Goal: Navigation & Orientation: Find specific page/section

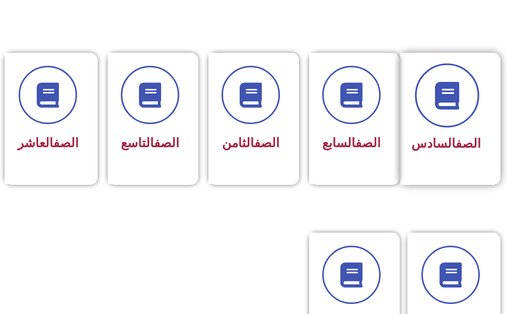
scroll to position [453, 0]
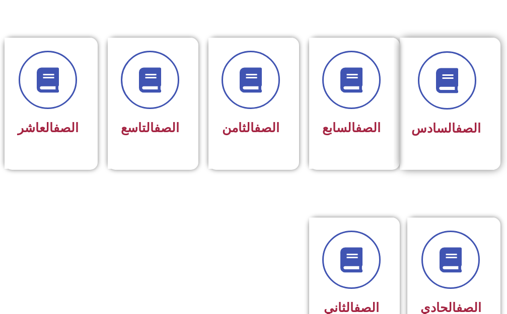
click at [455, 121] on link "الصف" at bounding box center [467, 128] width 25 height 15
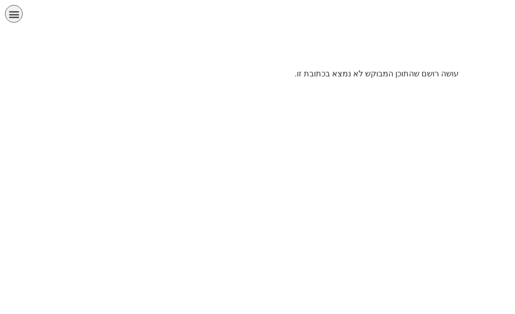
scroll to position [0, 31]
click at [353, 74] on p "עושה רושם שהתוכן המבוקש לא נמצא בכתובת זו." at bounding box center [257, 74] width 402 height 12
drag, startPoint x: 349, startPoint y: 72, endPoint x: 336, endPoint y: 72, distance: 13.1
click at [337, 73] on p "עושה רושם שהתוכן המבוקש לא נמצא בכתובת זו." at bounding box center [257, 74] width 402 height 12
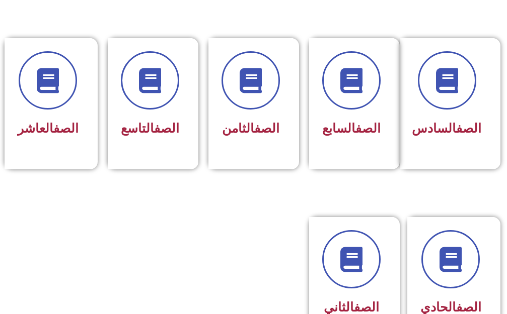
scroll to position [0, 31]
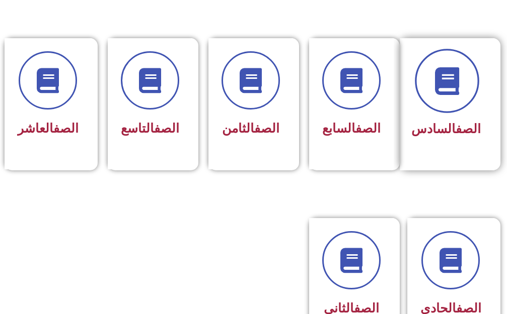
click at [450, 67] on icon at bounding box center [447, 81] width 28 height 28
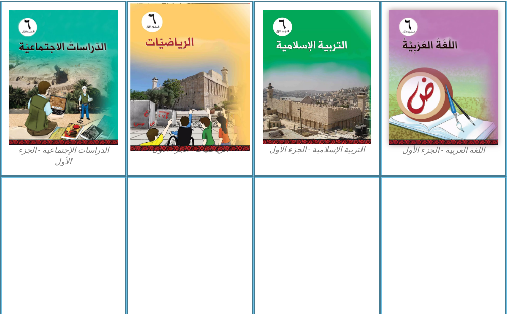
scroll to position [352, 0]
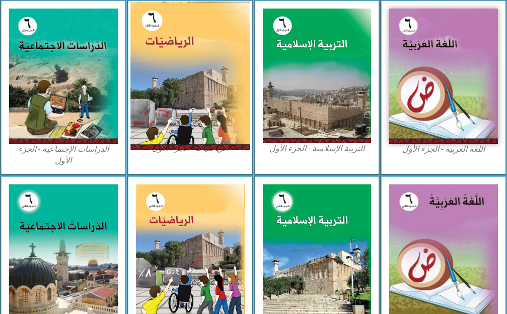
click at [165, 65] on img at bounding box center [189, 76] width 119 height 148
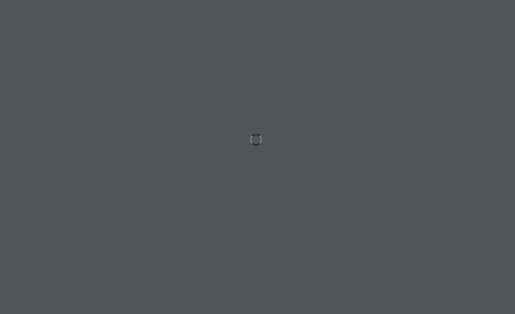
scroll to position [0, 31]
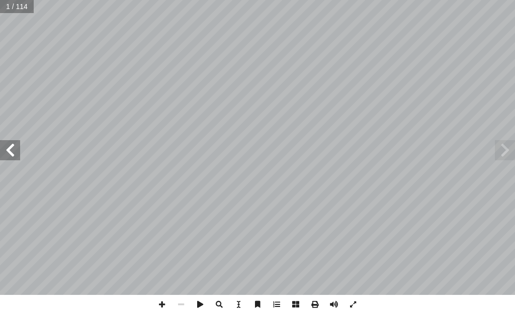
click at [7, 154] on span at bounding box center [10, 150] width 20 height 20
click at [14, 154] on span at bounding box center [10, 150] width 20 height 20
click at [6, 148] on span at bounding box center [10, 150] width 20 height 20
click at [0, 154] on span at bounding box center [10, 150] width 20 height 20
click at [11, 157] on span at bounding box center [10, 150] width 20 height 20
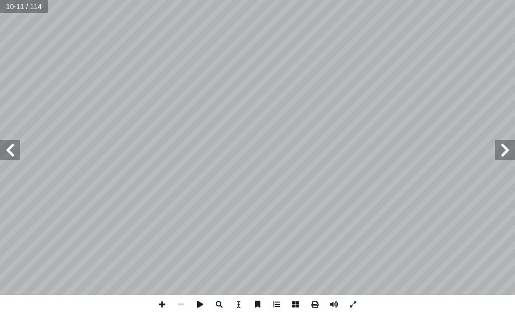
click at [11, 157] on span at bounding box center [10, 150] width 20 height 20
click at [157, 299] on span at bounding box center [161, 304] width 19 height 19
click at [510, 149] on span at bounding box center [505, 150] width 20 height 20
